Goal: Task Accomplishment & Management: Manage account settings

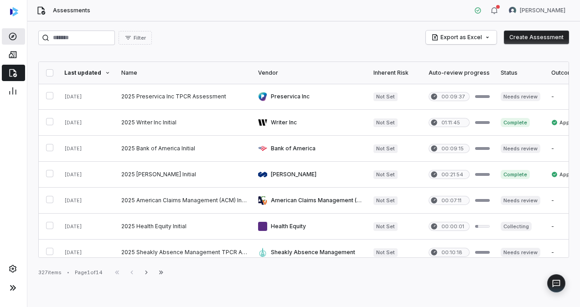
click at [14, 34] on icon at bounding box center [13, 37] width 8 height 8
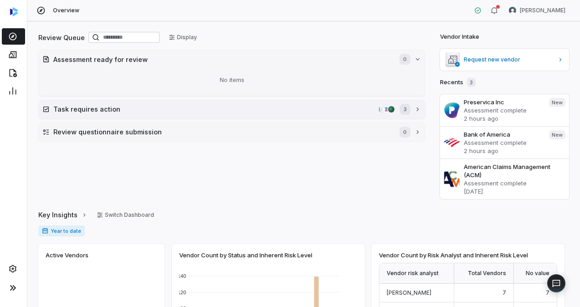
click at [210, 112] on h2 "Task requires action" at bounding box center [213, 109] width 321 height 10
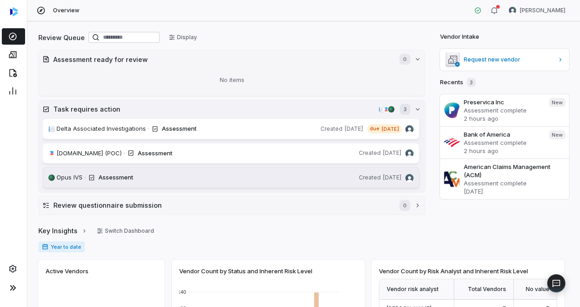
click at [149, 177] on div "Assessment" at bounding box center [226, 177] width 257 height 9
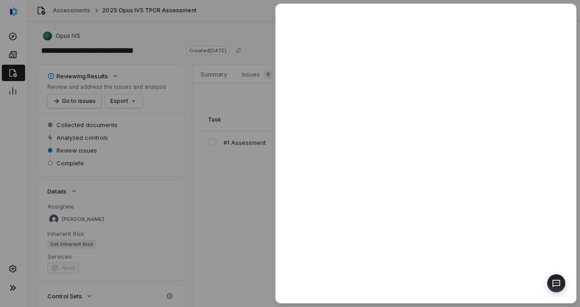
click at [258, 76] on div at bounding box center [290, 153] width 580 height 307
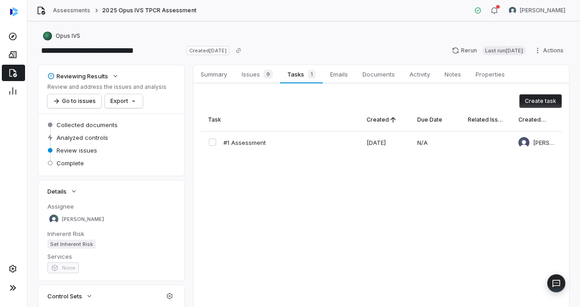
click at [258, 76] on span "Issues 9" at bounding box center [257, 74] width 38 height 13
